Goal: Task Accomplishment & Management: Manage account settings

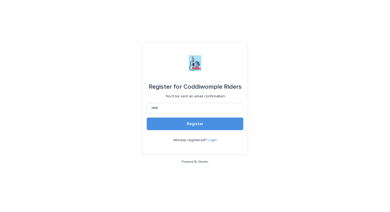
click at [216, 142] on link "Login" at bounding box center [212, 140] width 9 height 4
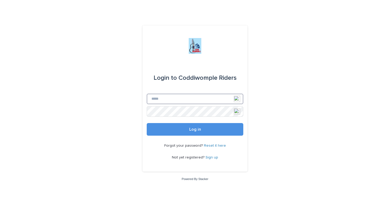
click at [159, 99] on input "Email" at bounding box center [195, 99] width 97 height 10
type input "**********"
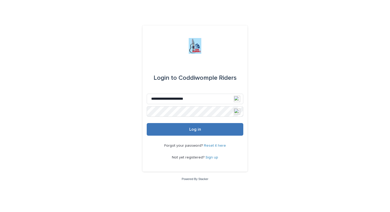
click at [198, 129] on span "Log in" at bounding box center [195, 129] width 12 height 4
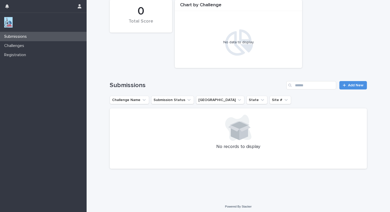
scroll to position [12, 0]
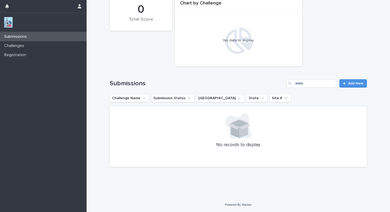
click at [359, 142] on p "No records to display" at bounding box center [238, 145] width 245 height 6
